Goal: Find contact information: Find contact information

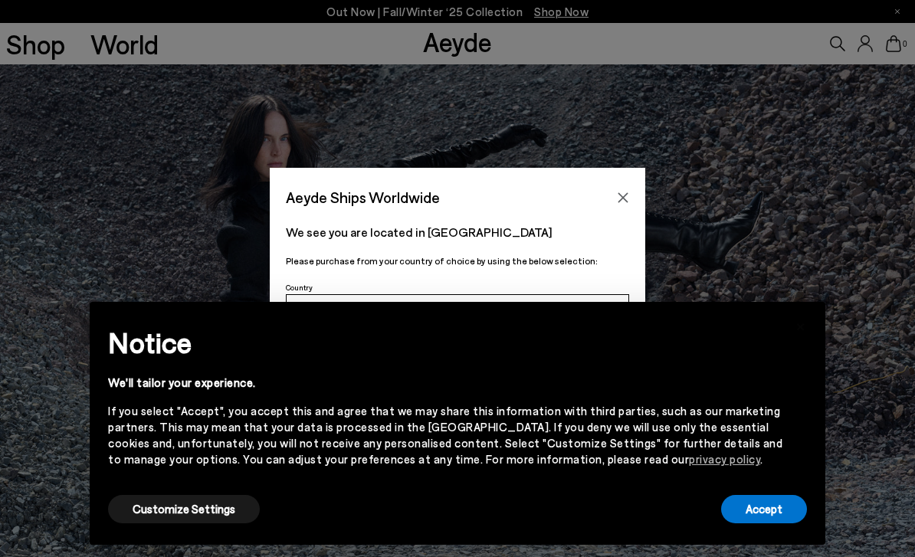
scroll to position [18, 0]
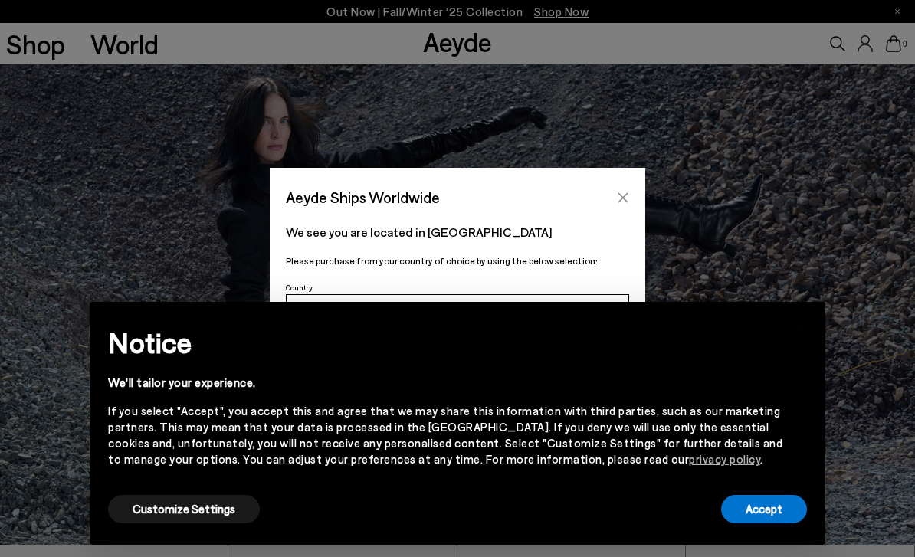
click at [620, 192] on icon "Close" at bounding box center [623, 198] width 12 height 12
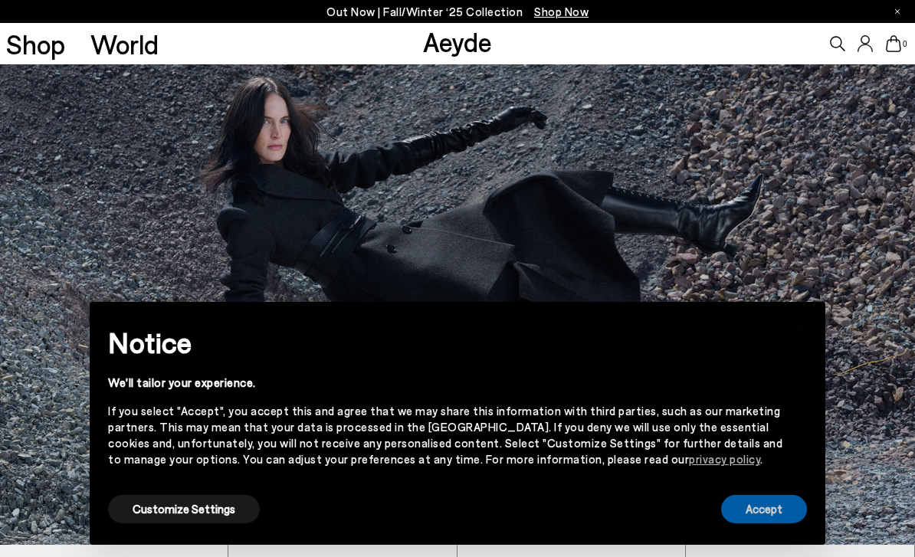
click at [778, 517] on button "Accept" at bounding box center [764, 509] width 86 height 28
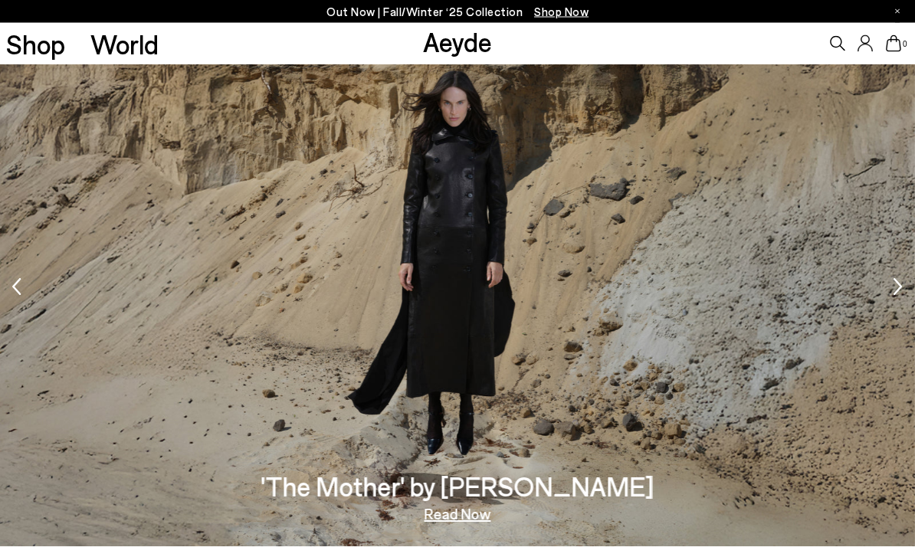
scroll to position [2260, 0]
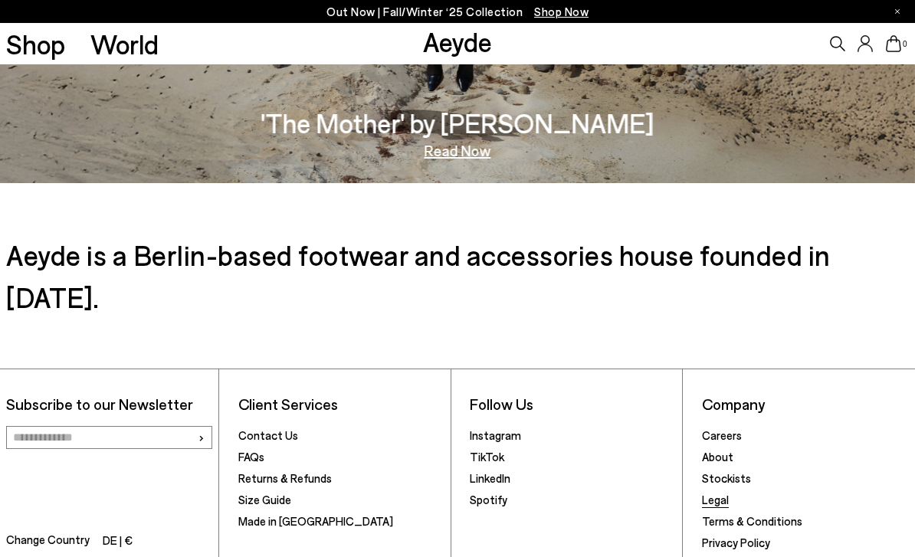
click at [714, 493] on link "Legal" at bounding box center [715, 500] width 27 height 14
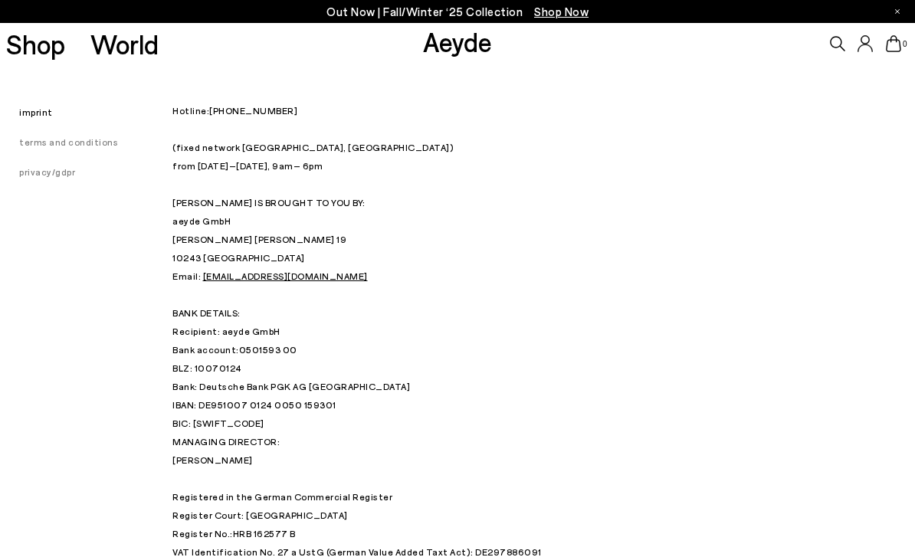
drag, startPoint x: 287, startPoint y: 282, endPoint x: 131, endPoint y: 167, distance: 194.1
click at [131, 167] on div "imprint terms and conditions privacy/gdpr Hotline: +49 (0) 30 34 655 808 (fixed…" at bounding box center [457, 340] width 915 height 552
click at [406, 389] on p "Hotline: +49 (0) 30 34 655 808 (fixed network Berlin, Germany) from Monday – Fr…" at bounding box center [457, 266] width 570 height 331
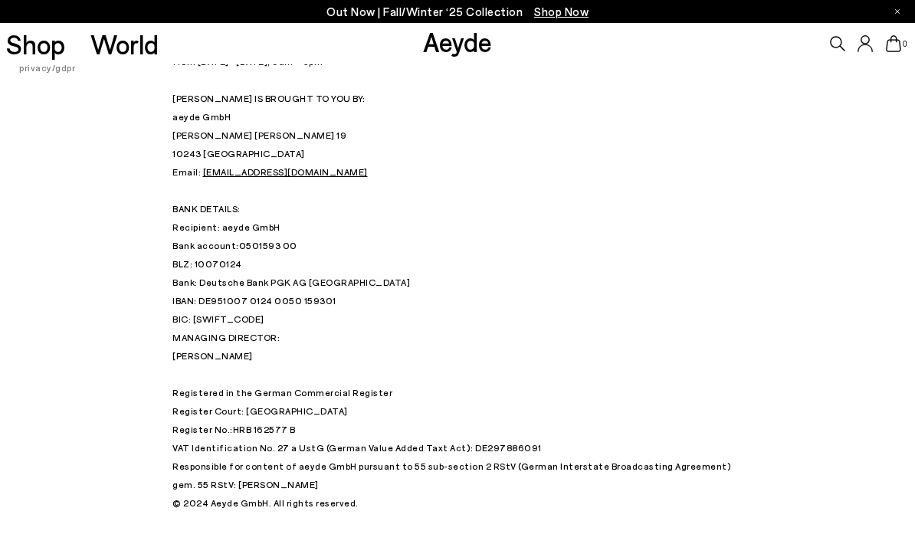
scroll to position [103, 0]
drag, startPoint x: 228, startPoint y: 356, endPoint x: 172, endPoint y: 356, distance: 56.0
click at [172, 356] on p "MANAGING DIRECTOR: Luisa Dames Registered in the German Commercial Register Reg…" at bounding box center [457, 393] width 570 height 129
copy p "Luisa Dames"
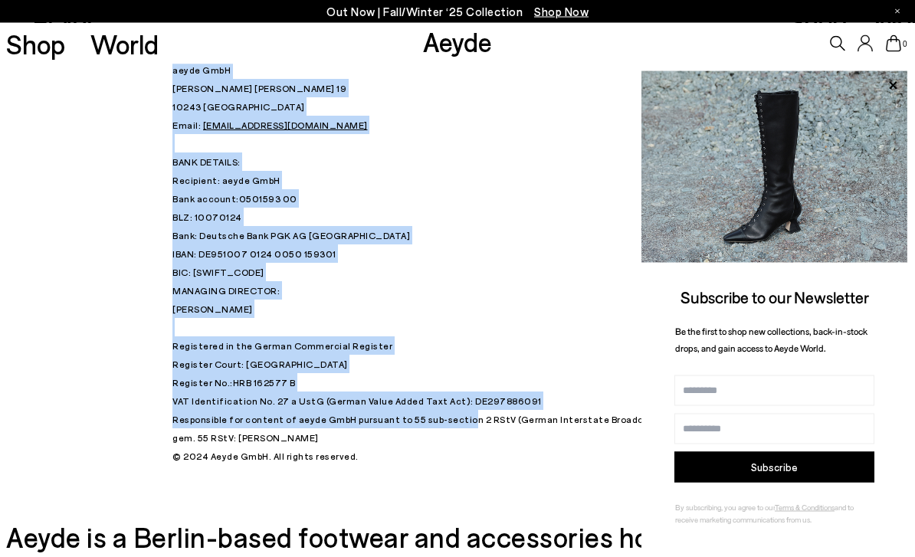
scroll to position [153, 0]
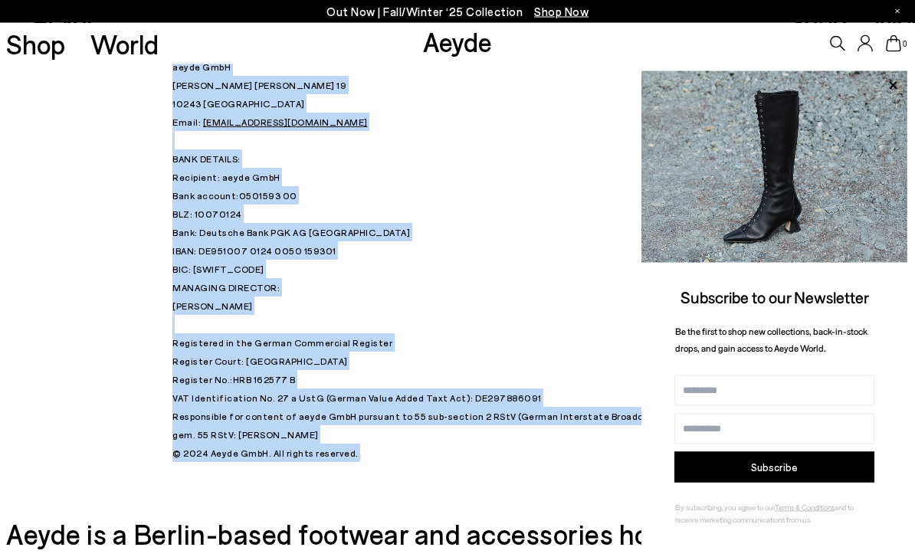
copy body "AEYDE IS BROUGHT TO YOU BY: aeyde GmbH Strausberger Platz 19 10243 Berlin Email…"
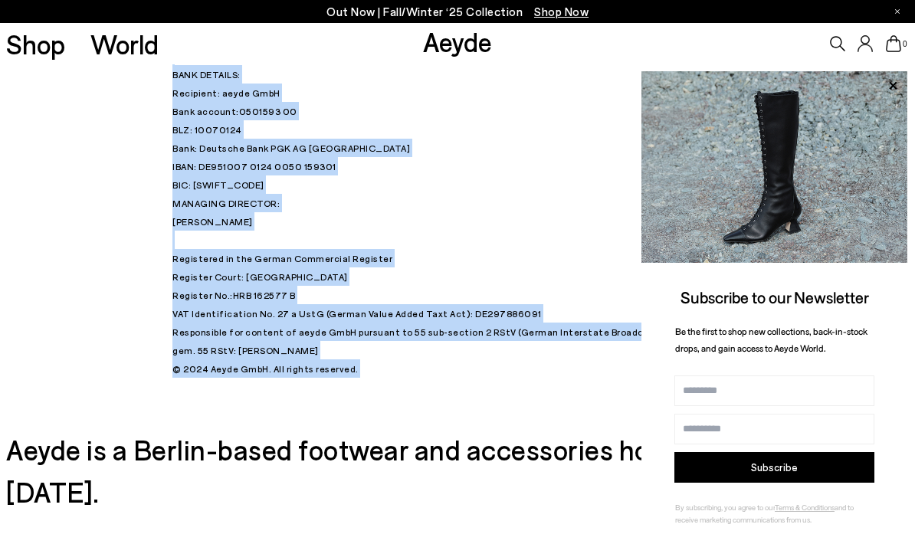
scroll to position [255, 0]
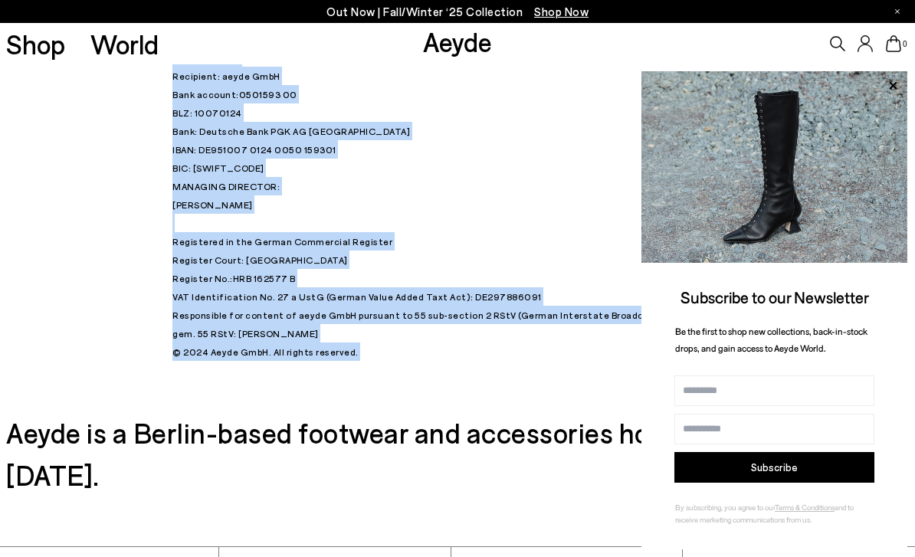
click at [518, 302] on html "Your item is added to cart. View Cart × Out Now | Fall/Winter ‘25 Collection Sh…" at bounding box center [457, 23] width 915 height 557
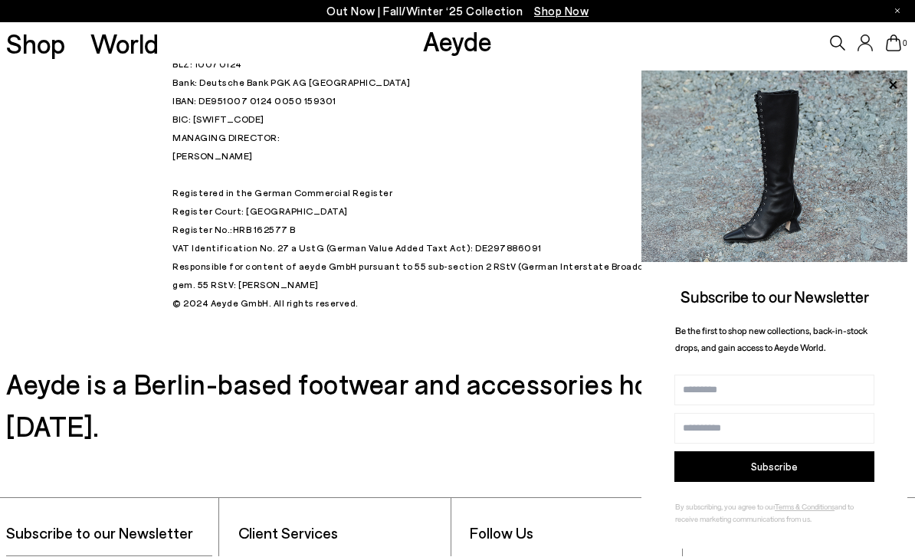
scroll to position [304, 0]
